Goal: Subscribe to service/newsletter

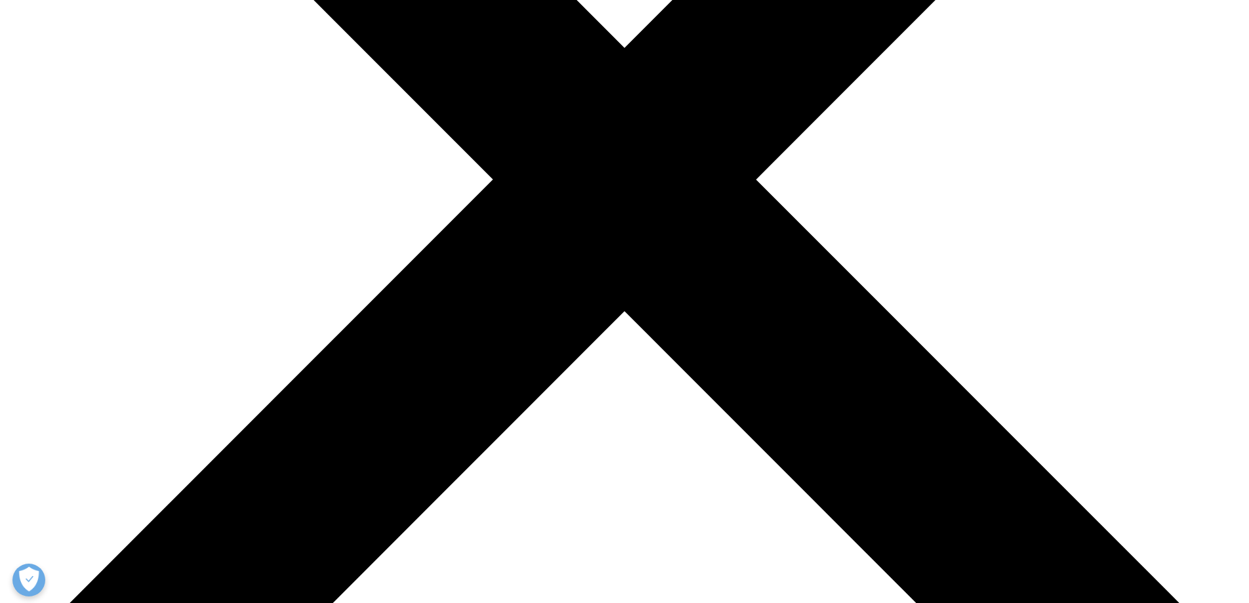
scroll to position [584, 774]
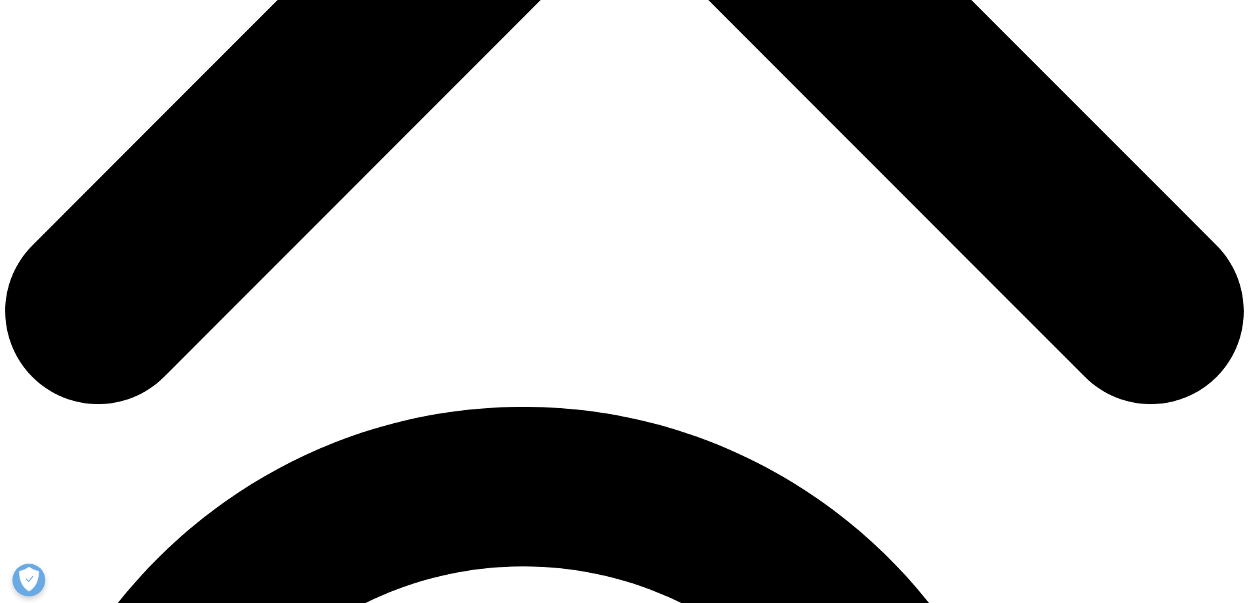
scroll to position [853, 0]
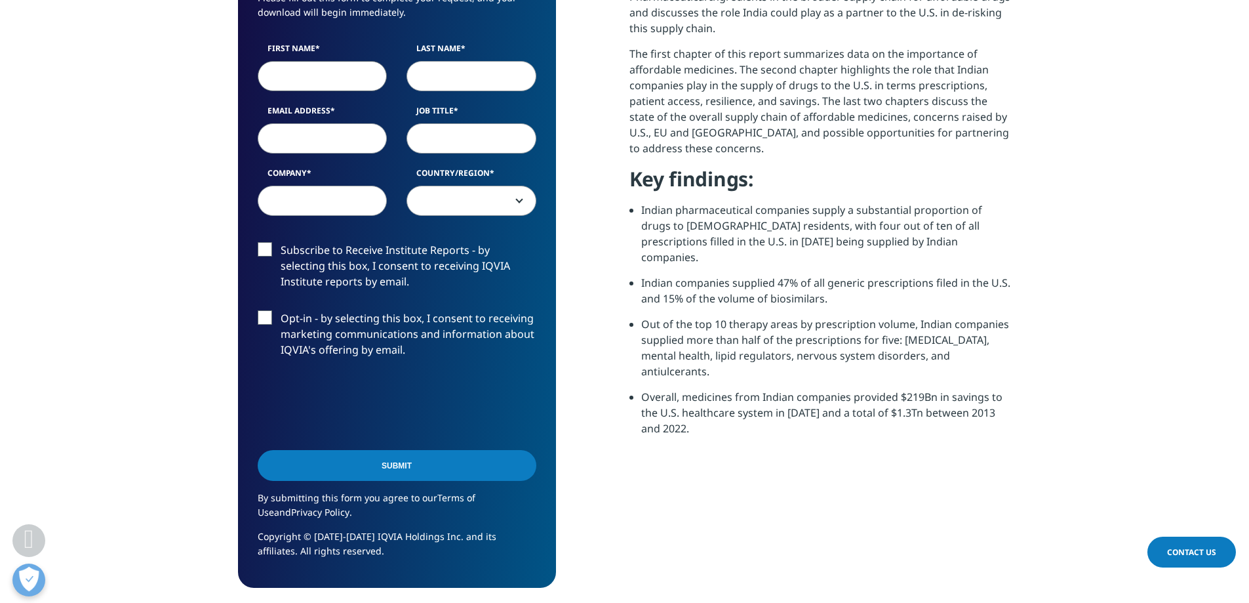
drag, startPoint x: 320, startPoint y: 78, endPoint x: 298, endPoint y: 74, distance: 22.6
click at [298, 74] on input "First Name" at bounding box center [323, 76] width 130 height 30
click at [298, 73] on input "First Name" at bounding box center [323, 76] width 130 height 30
click at [335, 70] on input "First Name" at bounding box center [323, 76] width 130 height 30
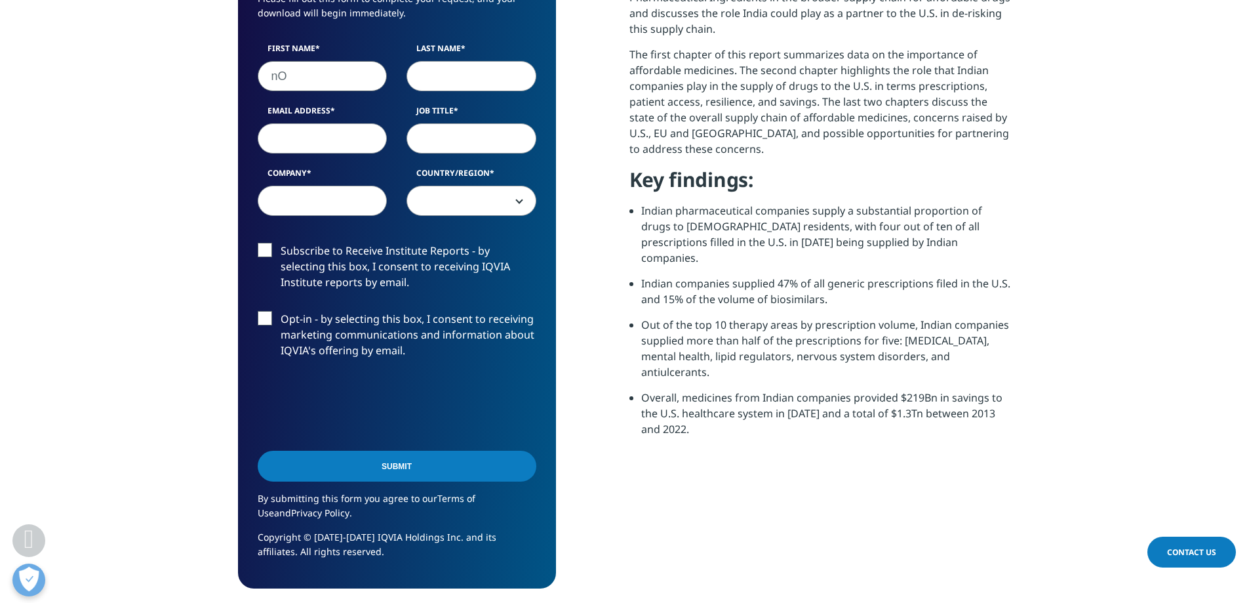
type input "n"
type input "[PERSON_NAME]"
type input "[EMAIL_ADDRESS][DOMAIN_NAME]"
type input "s"
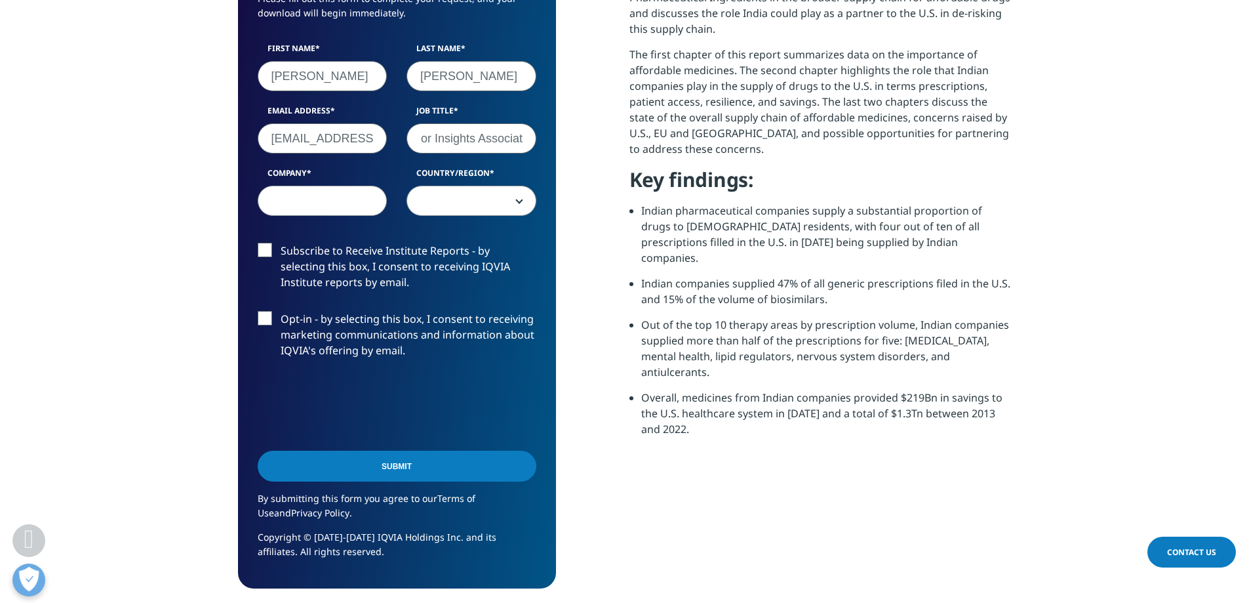
scroll to position [0, 30]
type input "Senior Insights Associate"
type input "USP"
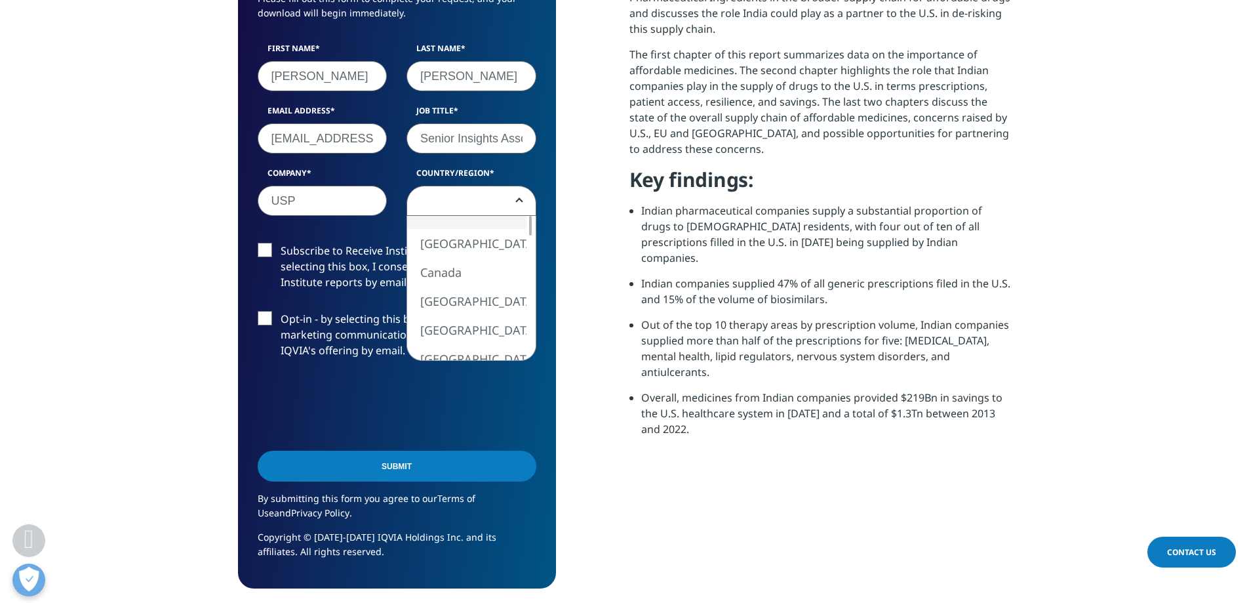
click at [524, 199] on span at bounding box center [471, 201] width 129 height 30
select select "[GEOGRAPHIC_DATA]"
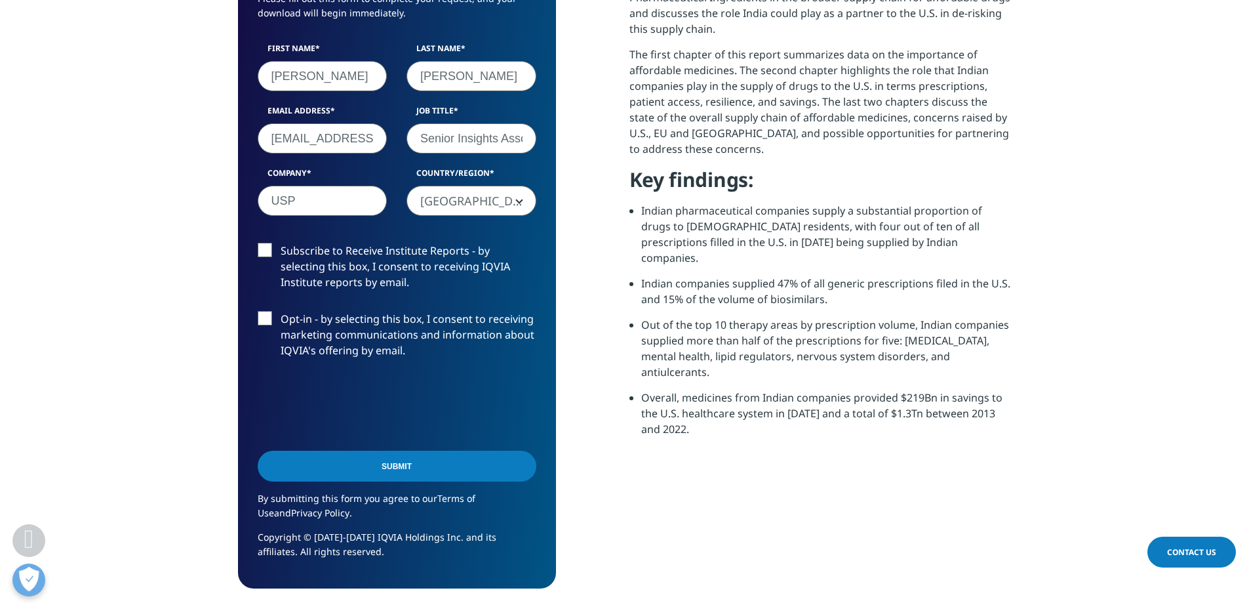
click at [264, 249] on label "Subscribe to Receive Institute Reports - by selecting this box, I consent to re…" at bounding box center [397, 270] width 279 height 54
click at [281, 243] on input "Subscribe to Receive Institute Reports - by selecting this box, I consent to re…" at bounding box center [281, 243] width 0 height 0
click at [401, 462] on input "Submit" at bounding box center [397, 466] width 279 height 31
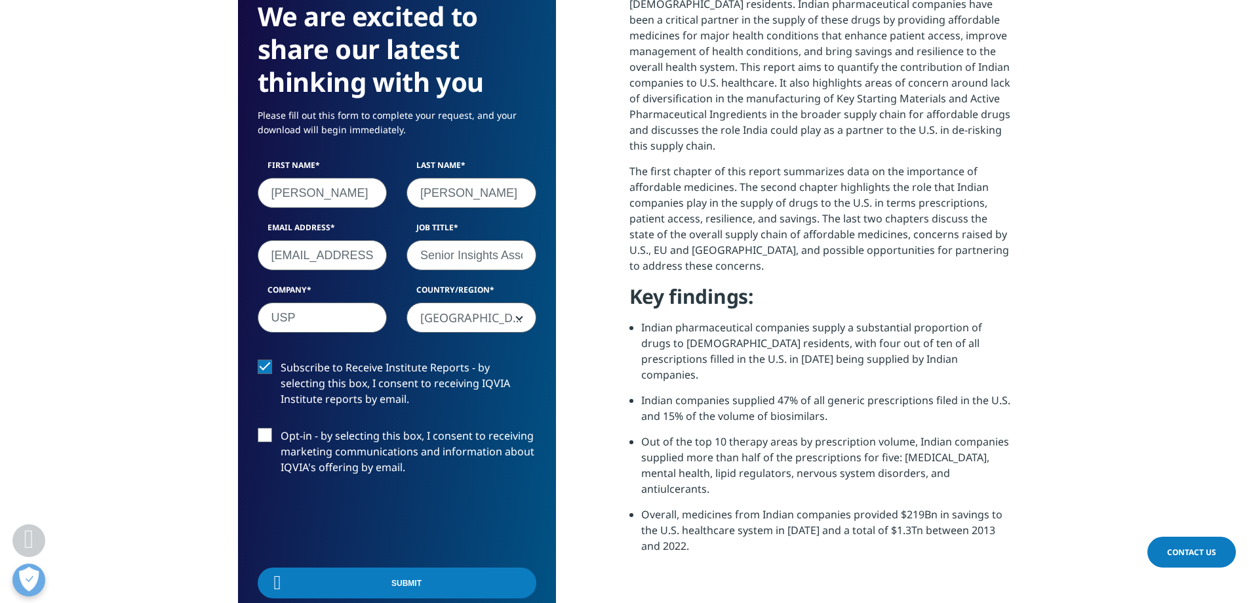
scroll to position [584, 774]
